Goal: Transaction & Acquisition: Download file/media

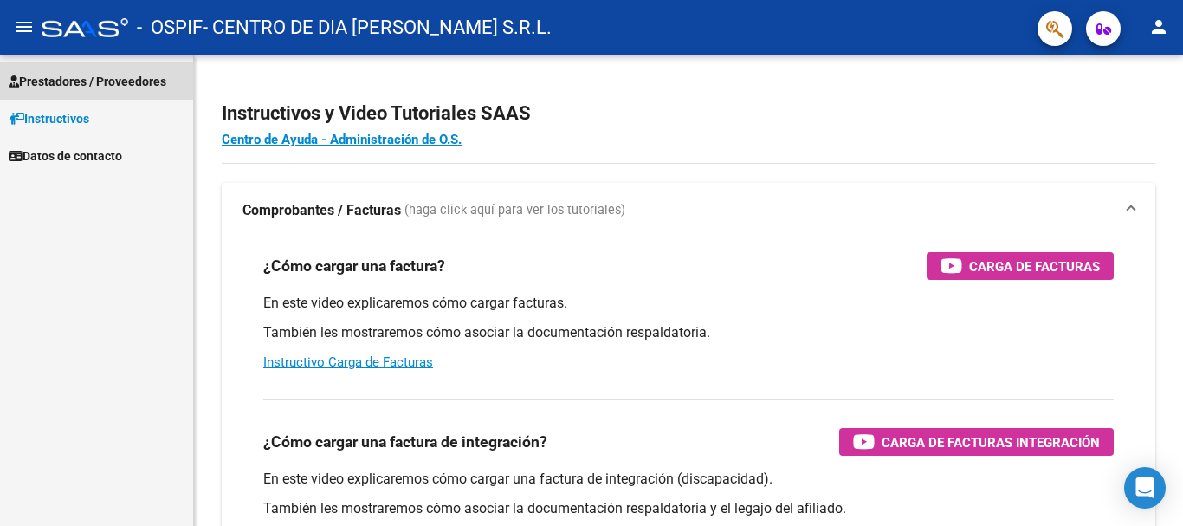
click at [126, 88] on span "Prestadores / Proveedores" at bounding box center [88, 81] width 158 height 19
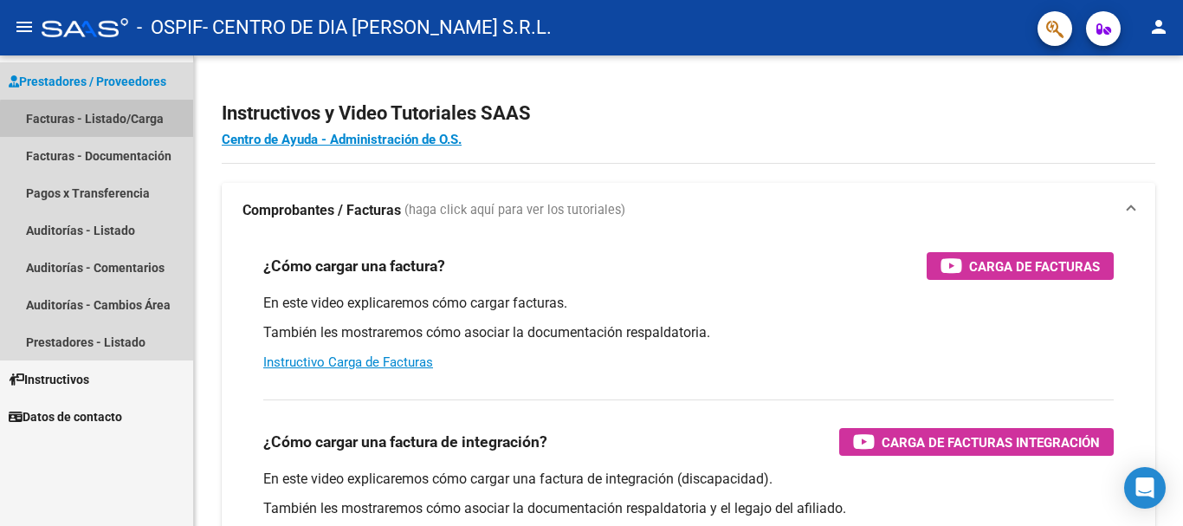
click at [131, 122] on link "Facturas - Listado/Carga" at bounding box center [96, 118] width 193 height 37
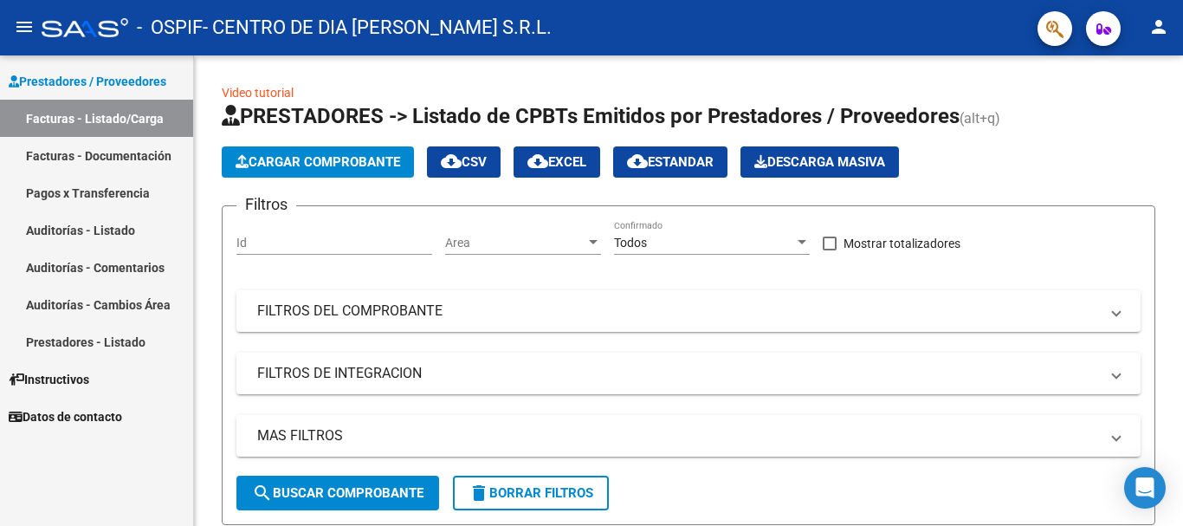
click at [126, 159] on link "Facturas - Documentación" at bounding box center [96, 155] width 193 height 37
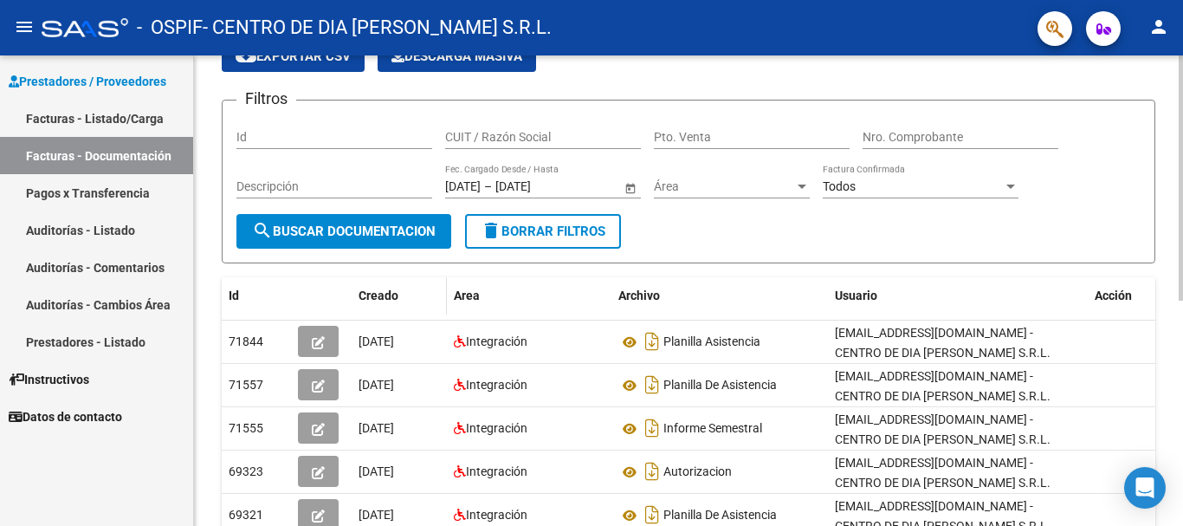
scroll to position [173, 0]
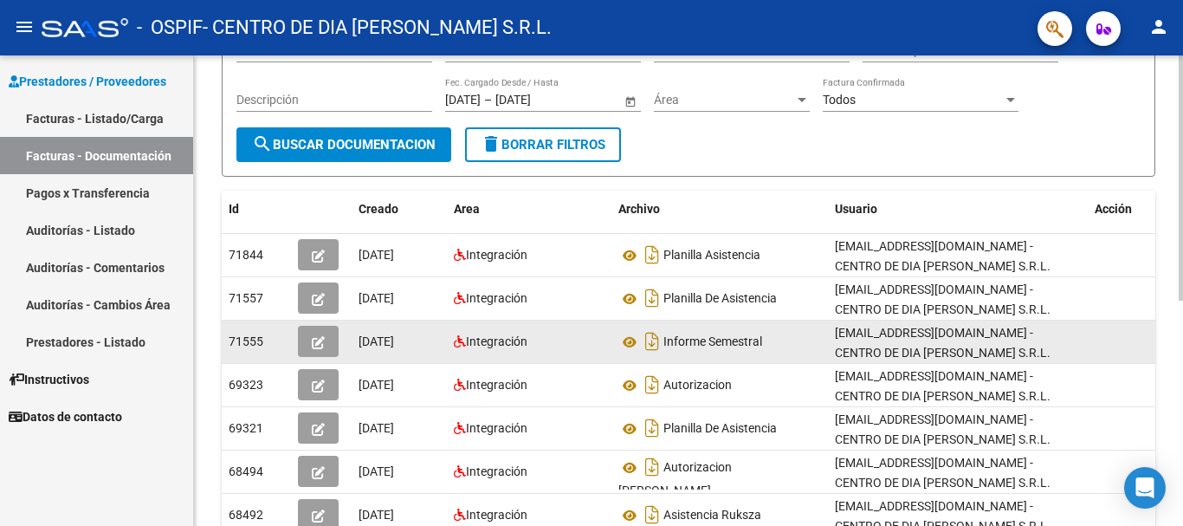
click at [256, 353] on datatable-body-cell "71555" at bounding box center [256, 342] width 69 height 42
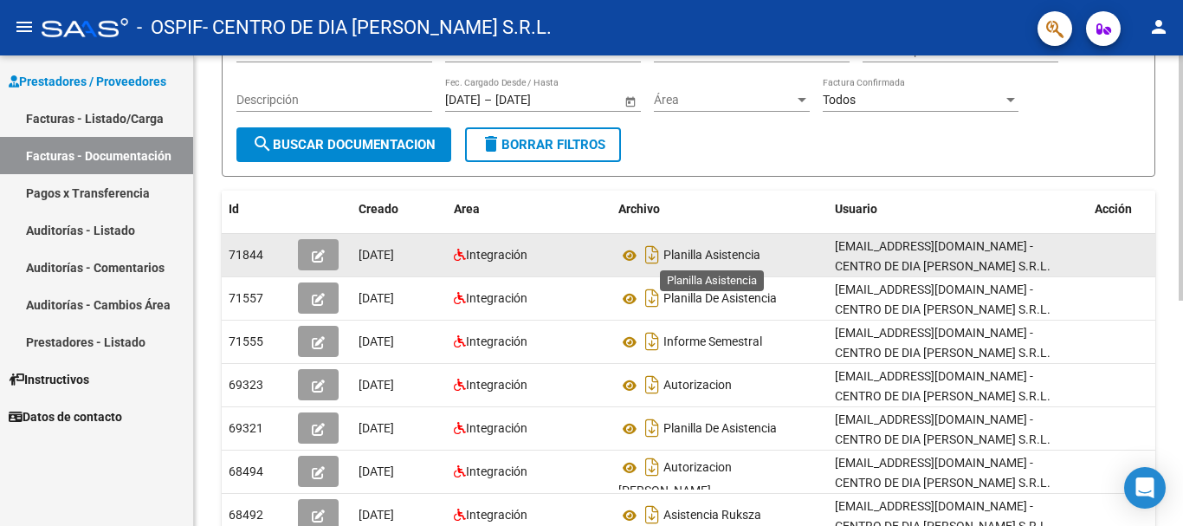
click at [711, 257] on span "Planilla Asistencia" at bounding box center [712, 256] width 97 height 14
click at [627, 258] on icon at bounding box center [630, 255] width 23 height 21
click at [623, 262] on icon at bounding box center [630, 255] width 23 height 21
